Goal: Transaction & Acquisition: Purchase product/service

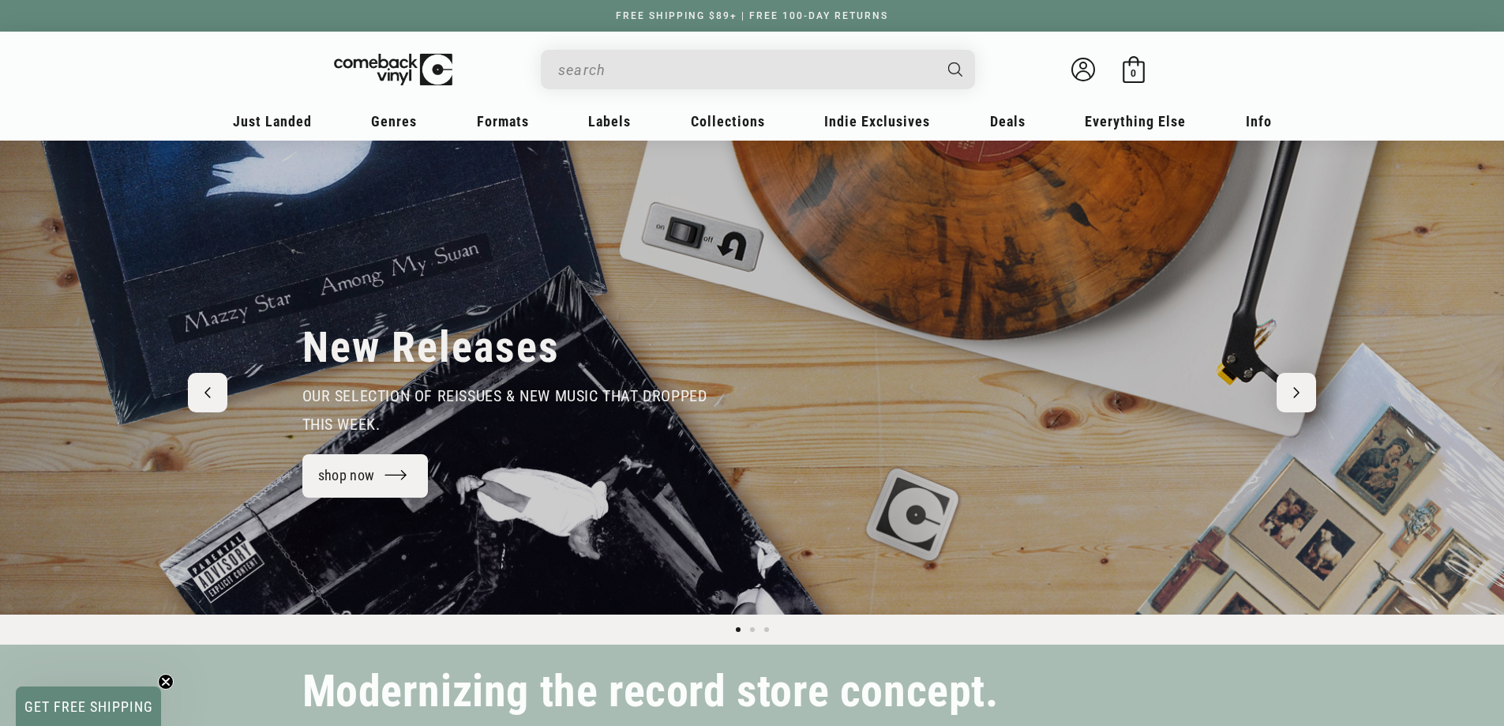
click at [633, 67] on input "When autocomplete results are available use up and down arrows to review and en…" at bounding box center [745, 70] width 374 height 32
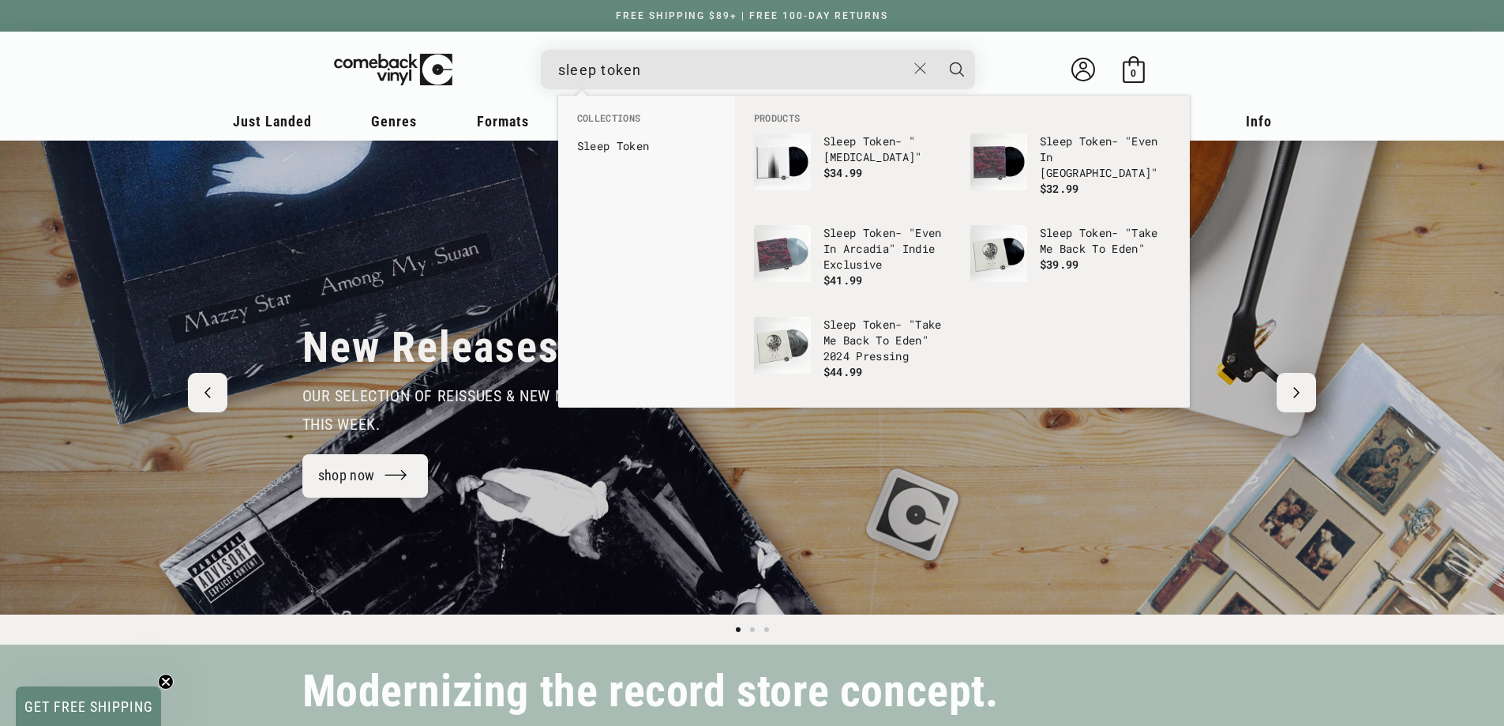
type input "sleep token"
click at [937, 50] on button "Search" at bounding box center [956, 69] width 39 height 39
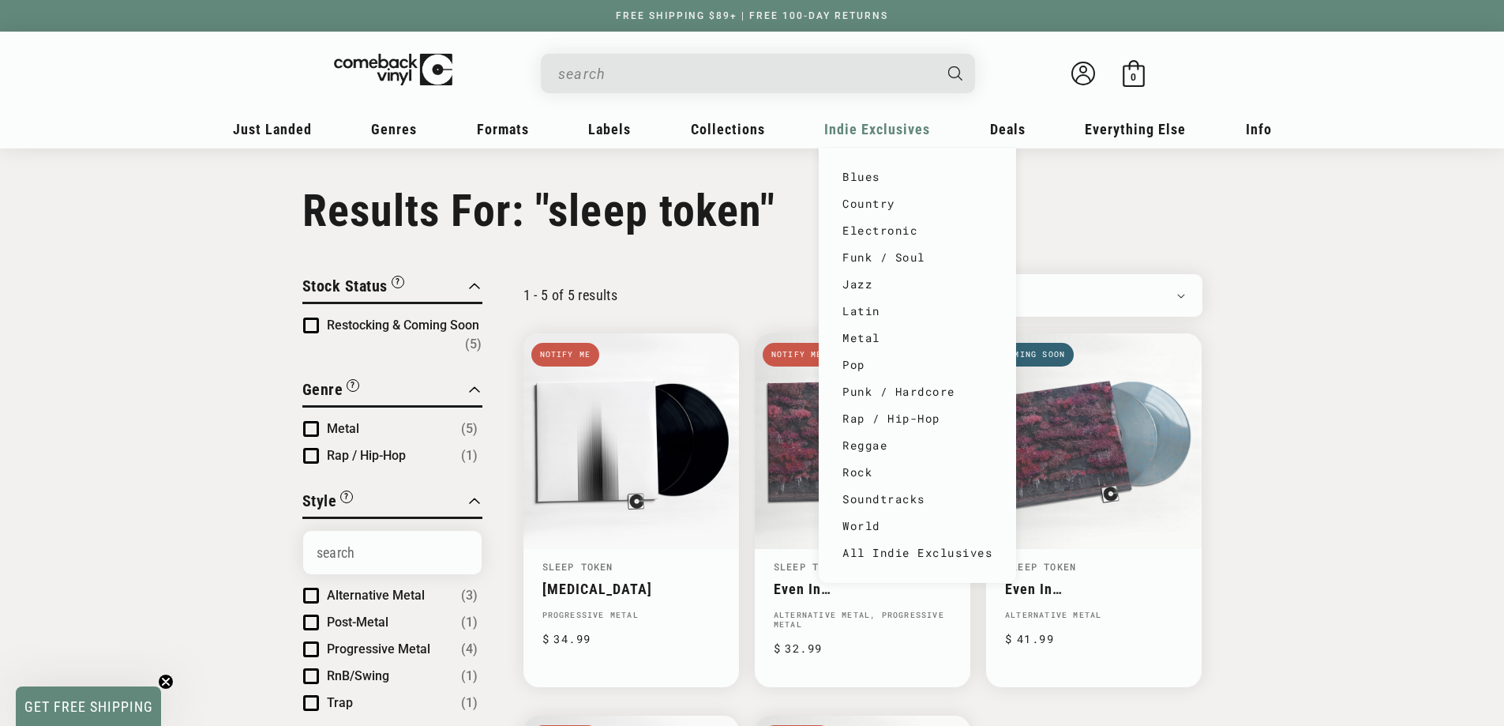
type input "sleep token"
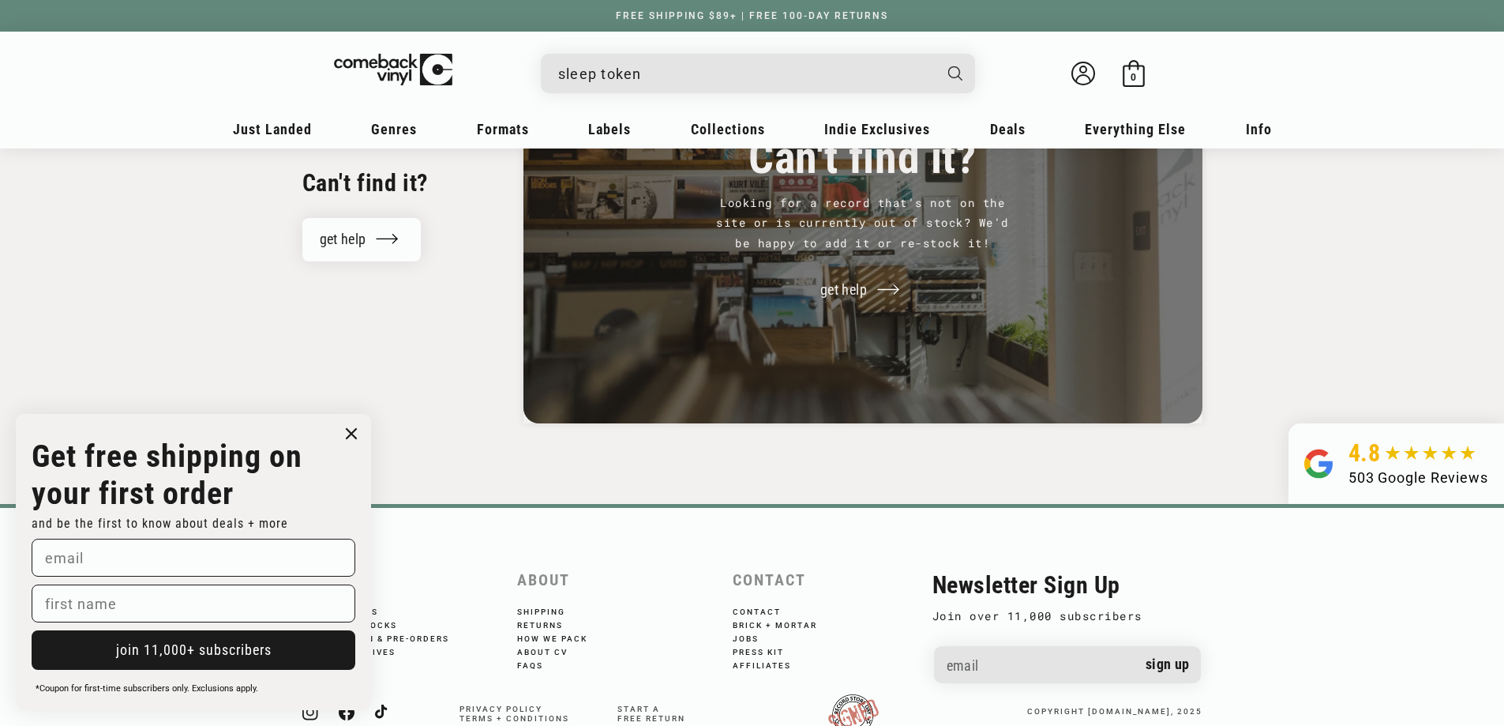
scroll to position [1185, 0]
